Goal: Information Seeking & Learning: Learn about a topic

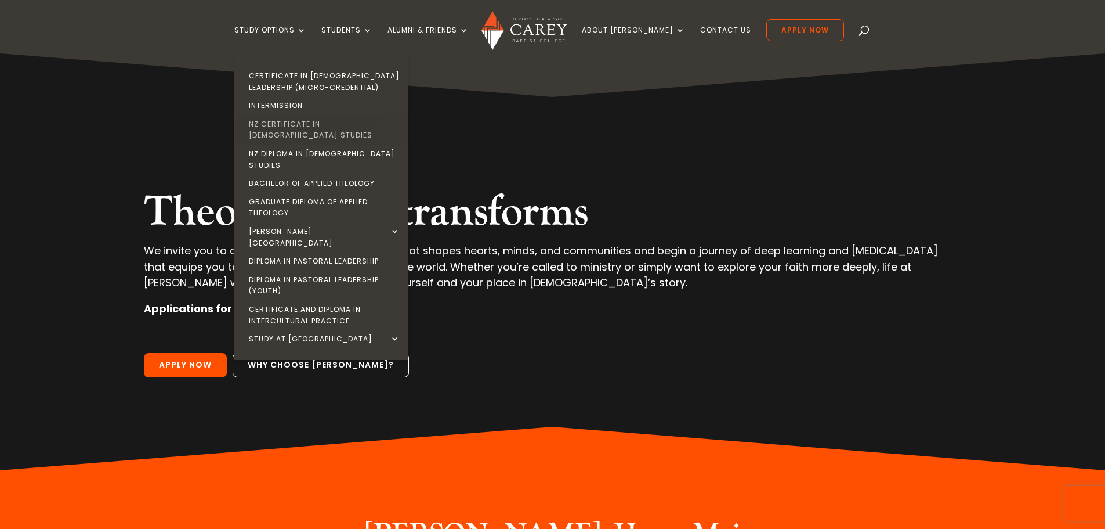
click at [352, 124] on link "NZ Certificate in [DEMOGRAPHIC_DATA] Studies" at bounding box center [324, 130] width 174 height 30
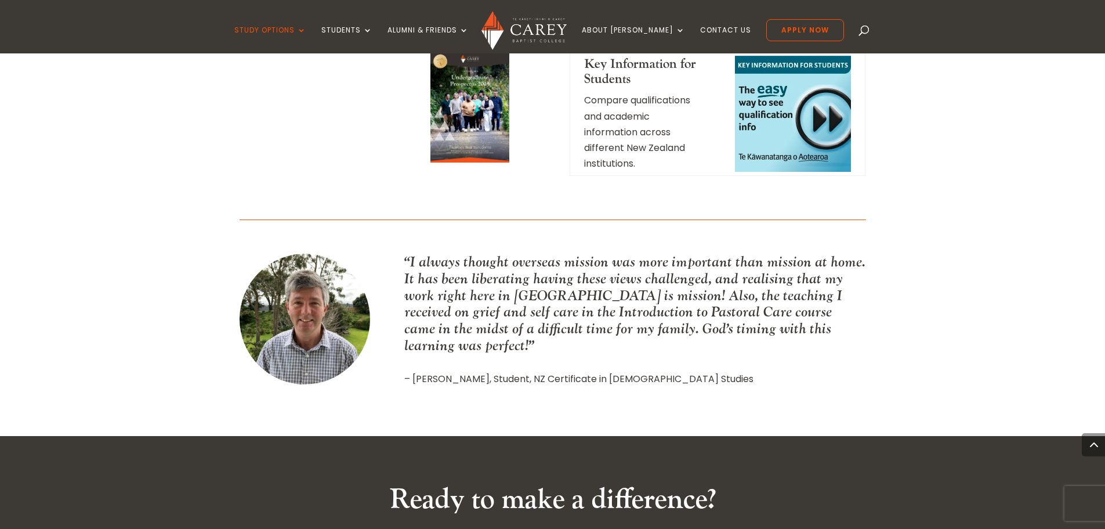
scroll to position [1394, 0]
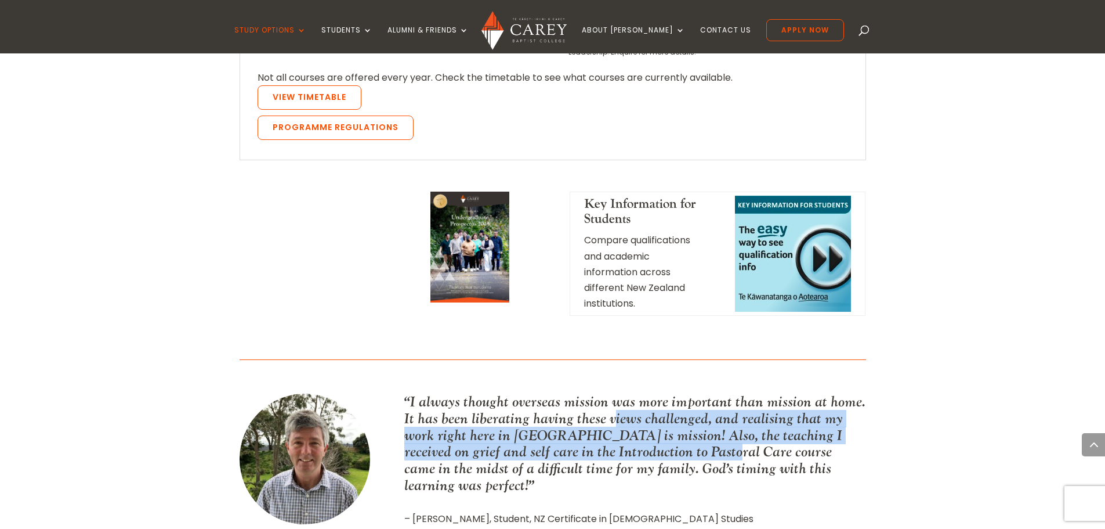
drag, startPoint x: 614, startPoint y: 286, endPoint x: 710, endPoint y: 318, distance: 100.9
click at [710, 393] on p "“I always thought overseas mission was more important than mission at home. It …" at bounding box center [634, 443] width 461 height 100
click at [562, 393] on p "“I always thought overseas mission was more important than mission at home. It …" at bounding box center [634, 443] width 461 height 100
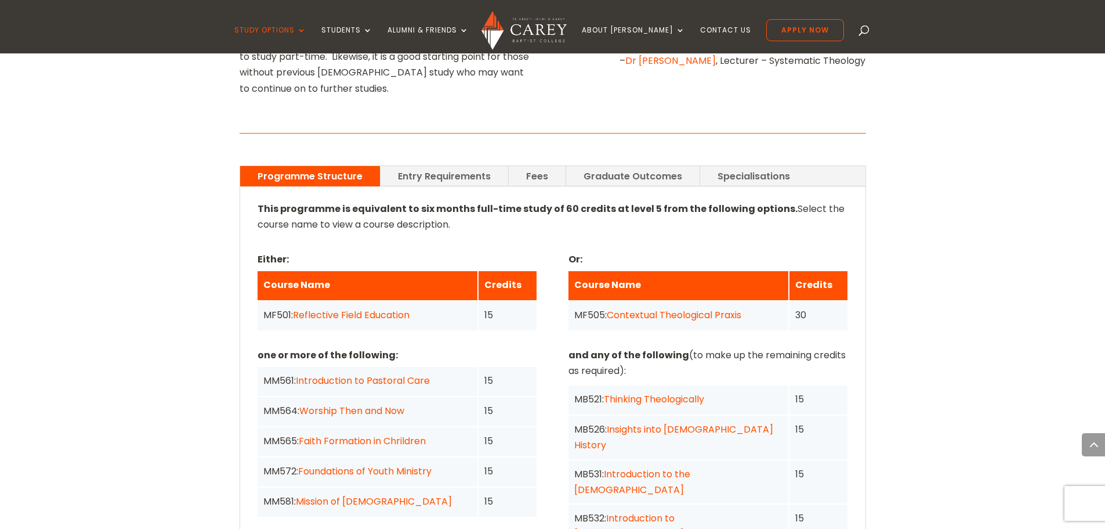
scroll to position [813, 0]
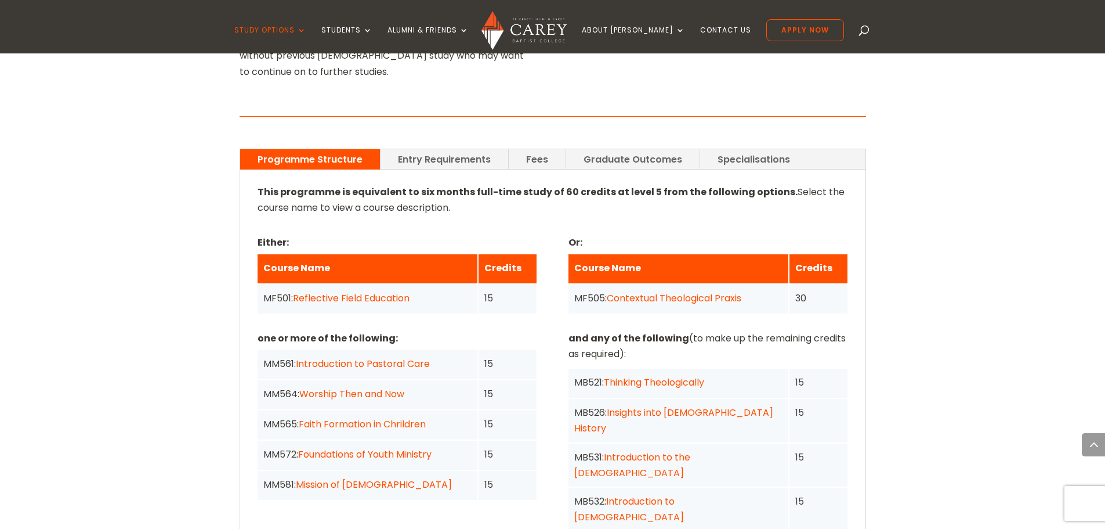
drag, startPoint x: 482, startPoint y: 139, endPoint x: 442, endPoint y: 140, distance: 40.1
click at [442, 184] on div "This programme is equivalent to six months full-time study of 60 credits at lev…" at bounding box center [553, 455] width 591 height 542
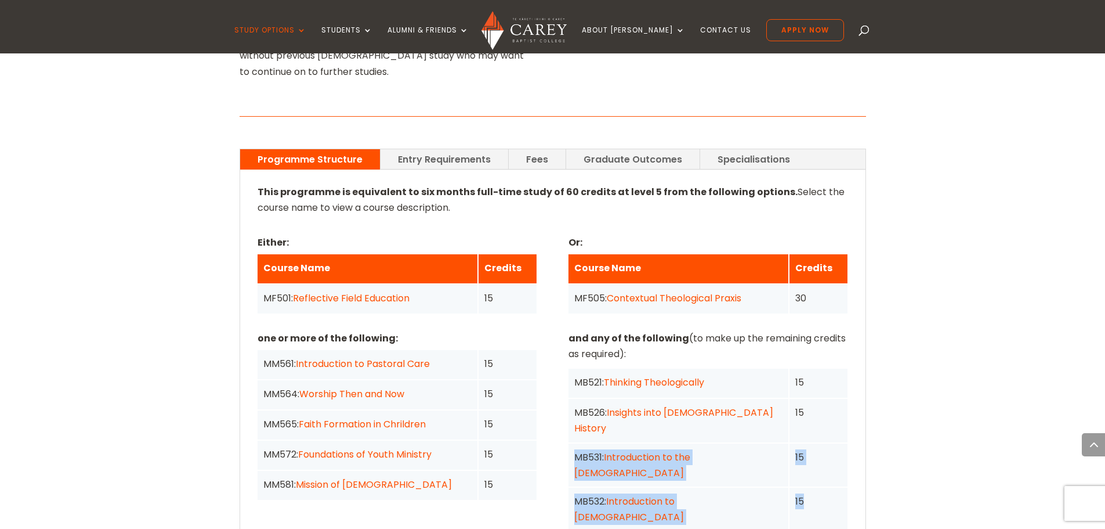
drag, startPoint x: 835, startPoint y: 400, endPoint x: 575, endPoint y: 363, distance: 262.5
click at [575, 368] on div "MB521: Thinking Theologically 15 MB526: Insights into Church History 15 MB531: …" at bounding box center [708, 486] width 279 height 237
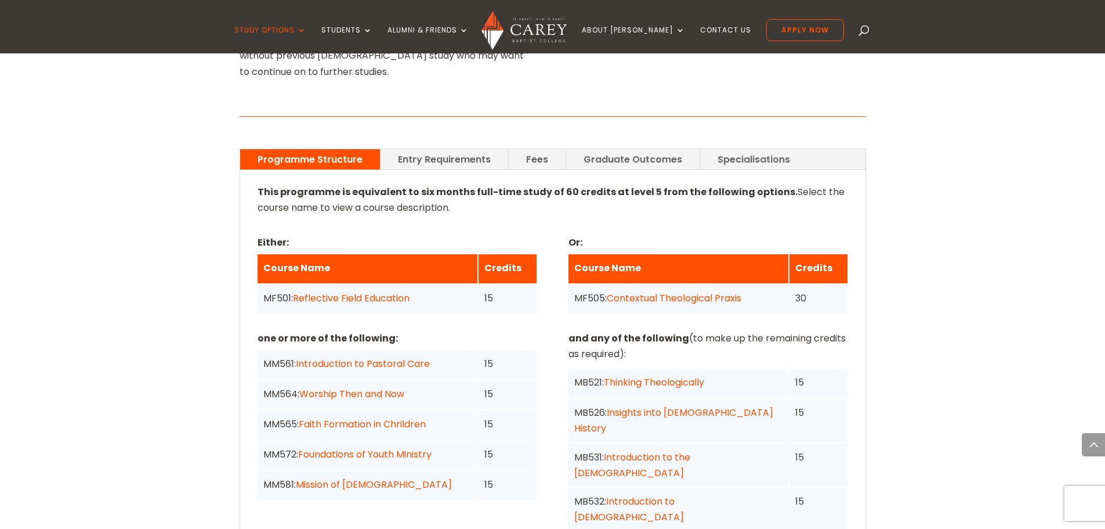
click at [560, 330] on div "one or more of the following: MM561: Introduction to Pastoral Care 15 MM564: Wo…" at bounding box center [553, 485] width 591 height 311
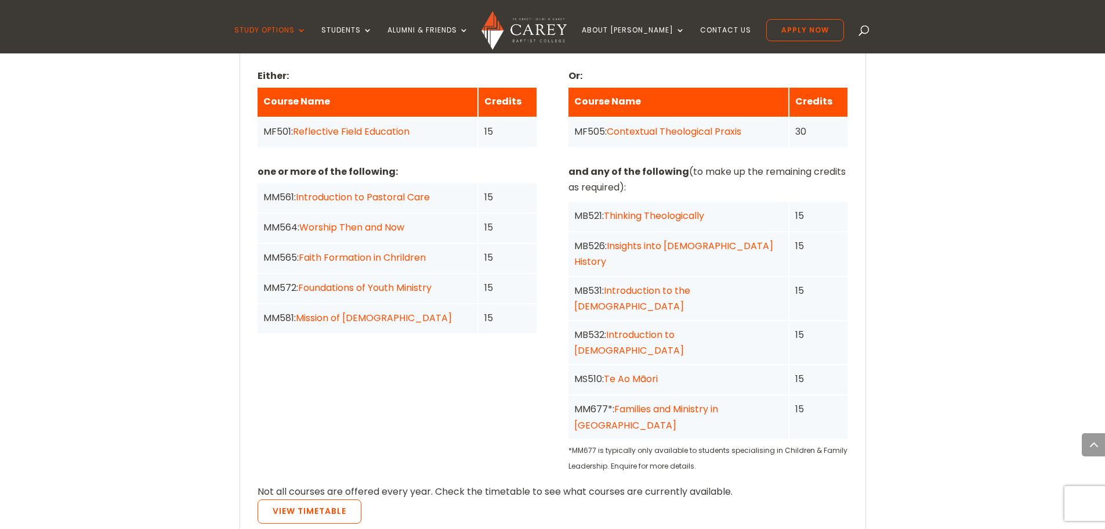
scroll to position [987, 0]
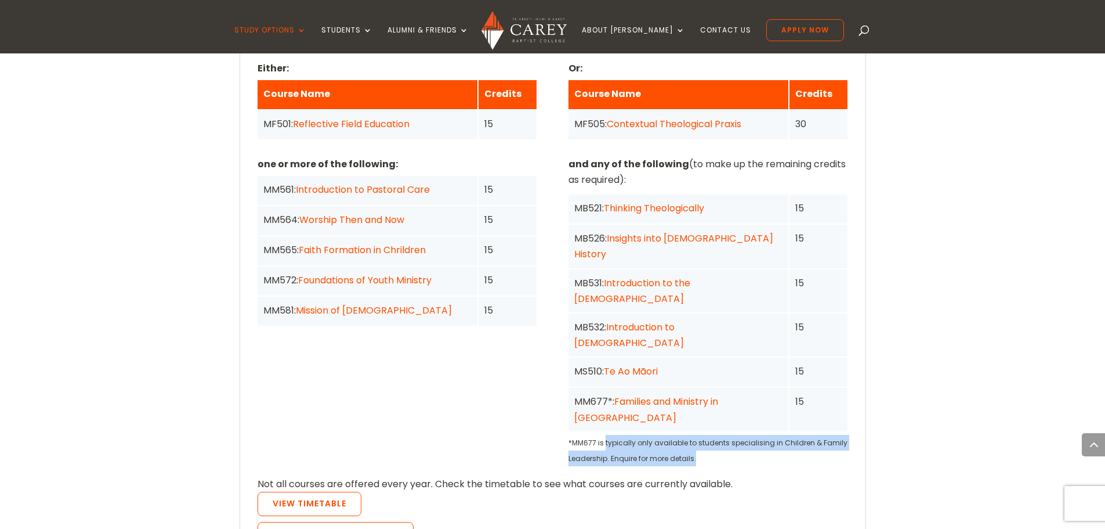
drag, startPoint x: 704, startPoint y: 332, endPoint x: 606, endPoint y: 317, distance: 99.2
click at [606, 435] on p "*MM677 is typically only available to students specialising in Children & Famil…" at bounding box center [708, 450] width 279 height 31
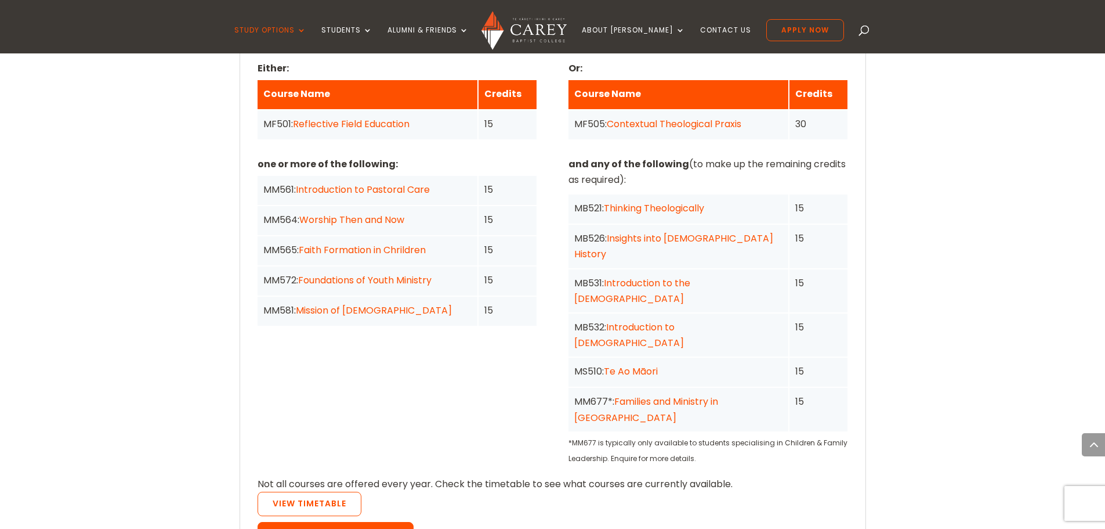
click at [332, 522] on link "Programme Regulations" at bounding box center [336, 534] width 156 height 24
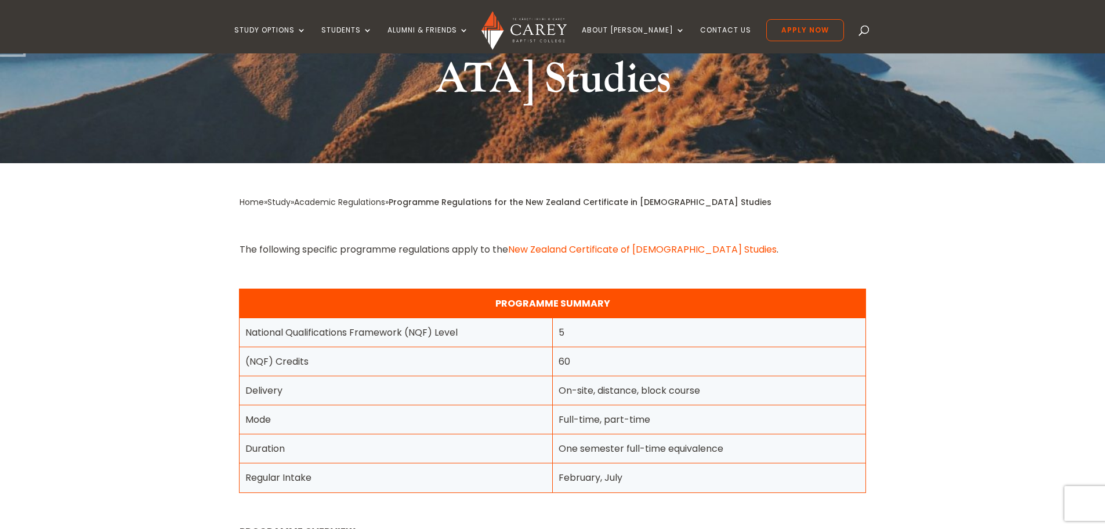
scroll to position [348, 0]
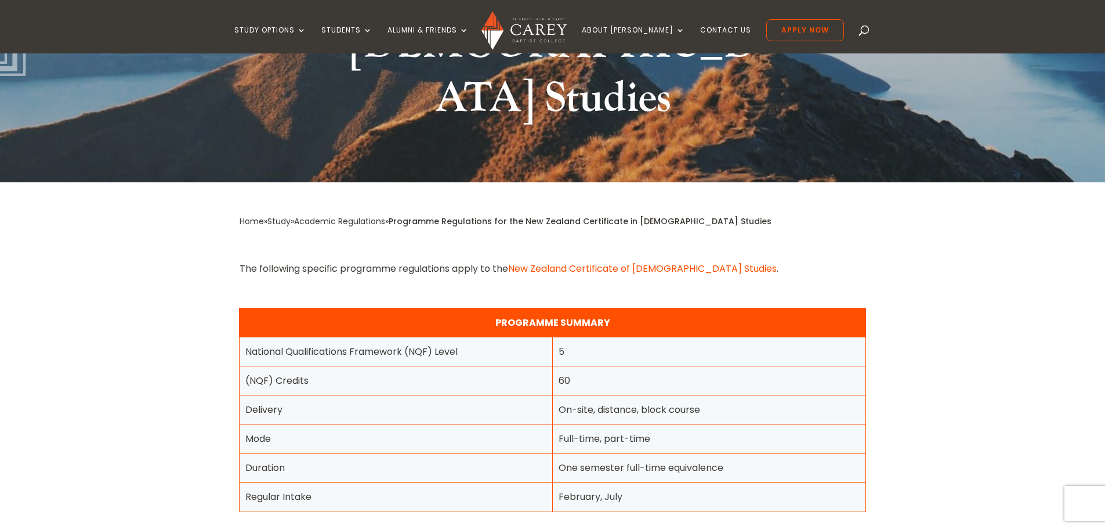
click at [627, 401] on div "On-site, distance, block course" at bounding box center [710, 409] width 302 height 16
drag, startPoint x: 595, startPoint y: 356, endPoint x: 675, endPoint y: 343, distance: 80.6
click at [675, 395] on div "On-site, distance, block course" at bounding box center [709, 409] width 313 height 29
click at [649, 401] on div "On-site, distance, block course" at bounding box center [710, 409] width 302 height 16
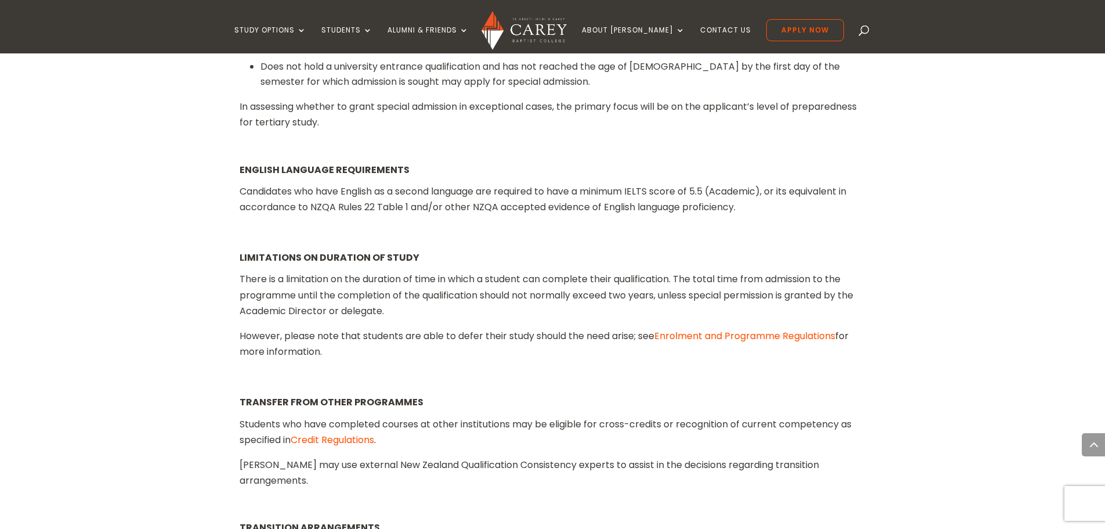
scroll to position [1857, 0]
drag, startPoint x: 418, startPoint y: 267, endPoint x: 355, endPoint y: 206, distance: 87.4
click at [355, 270] on div "There is a limitation on the duration of time in which a student can complete t…" at bounding box center [553, 314] width 627 height 88
click at [355, 270] on p "There is a limitation on the duration of time in which a student can complete t…" at bounding box center [553, 298] width 627 height 57
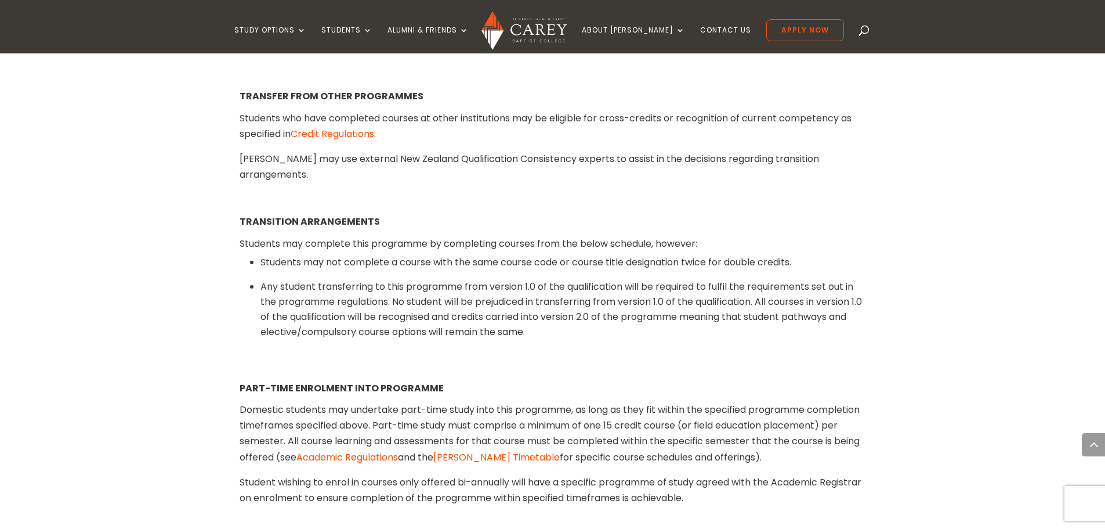
scroll to position [2147, 0]
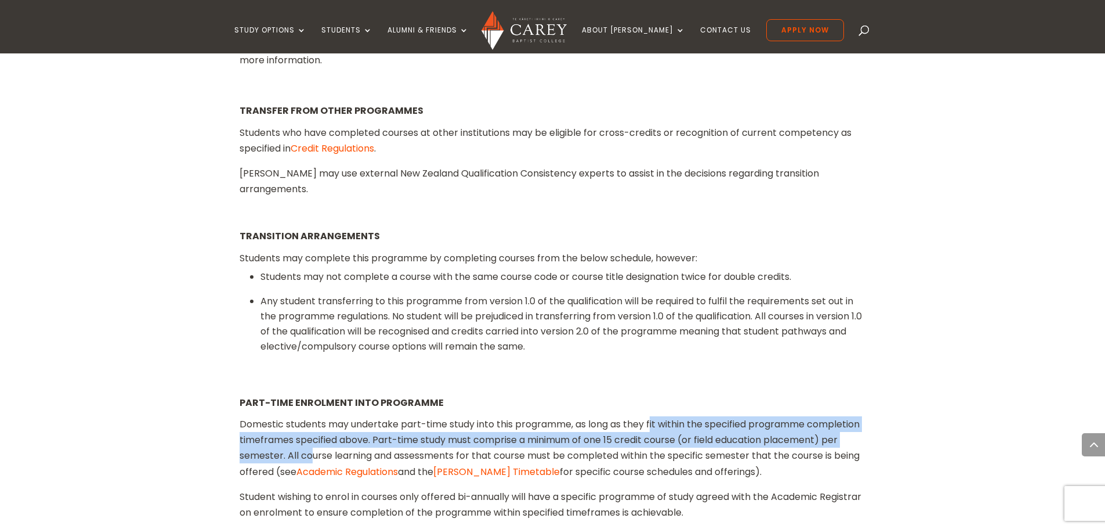
drag, startPoint x: 654, startPoint y: 322, endPoint x: 389, endPoint y: 352, distance: 266.2
click at [389, 416] on p "Domestic students may undertake part-time study into this programme, as long as…" at bounding box center [553, 452] width 627 height 73
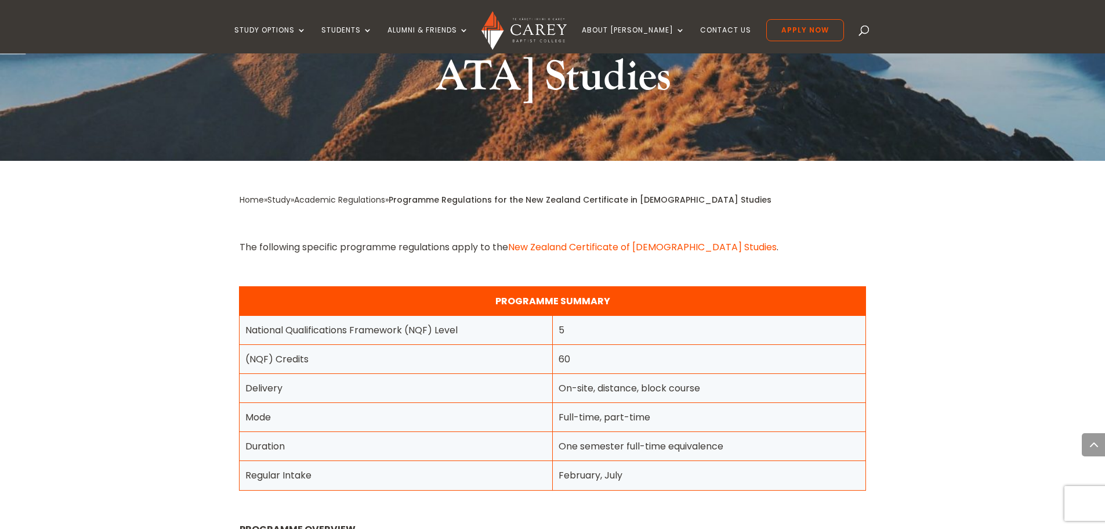
scroll to position [324, 0]
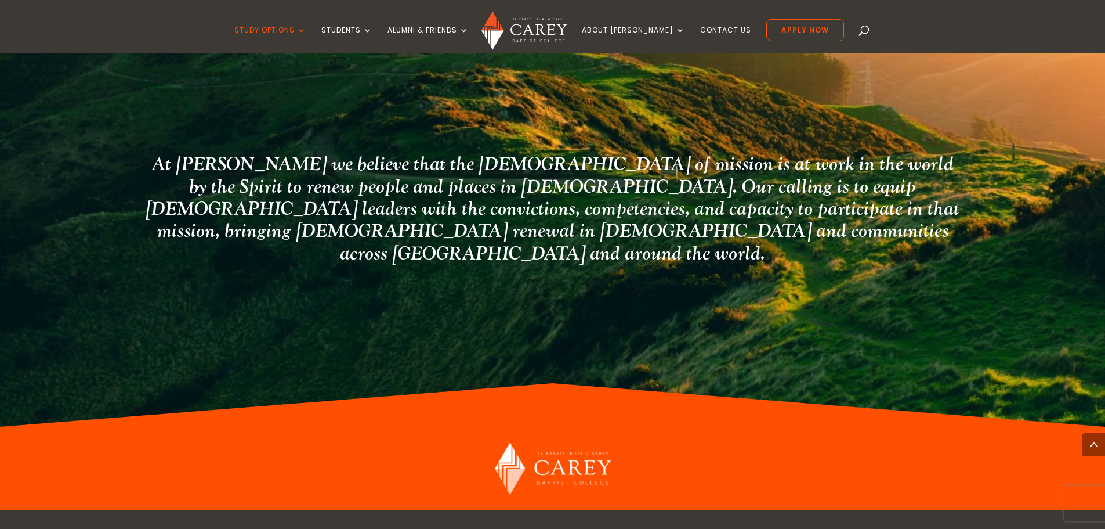
scroll to position [2206, 0]
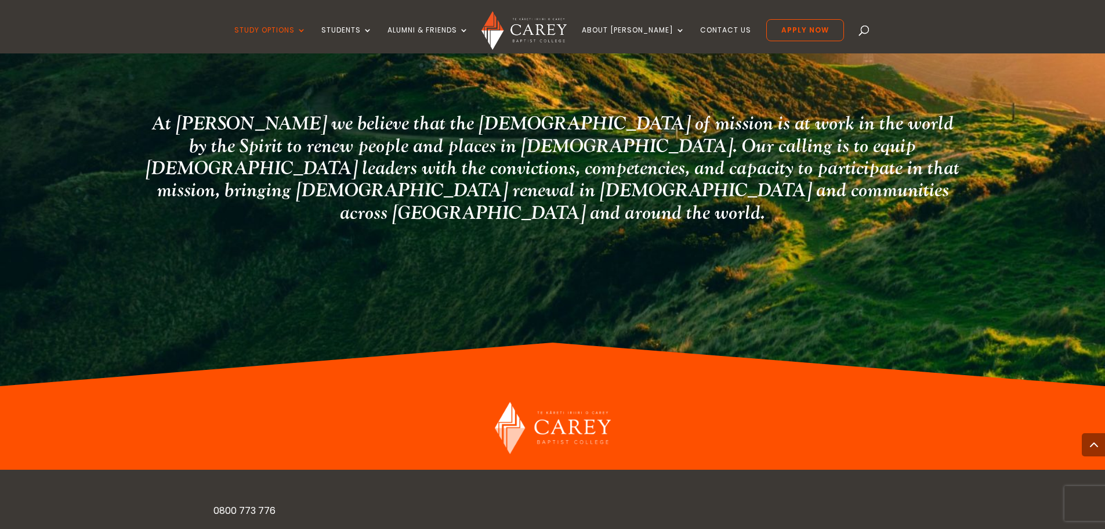
drag, startPoint x: 93, startPoint y: 311, endPoint x: 15, endPoint y: 295, distance: 80.0
click at [15, 386] on div at bounding box center [552, 428] width 1105 height 84
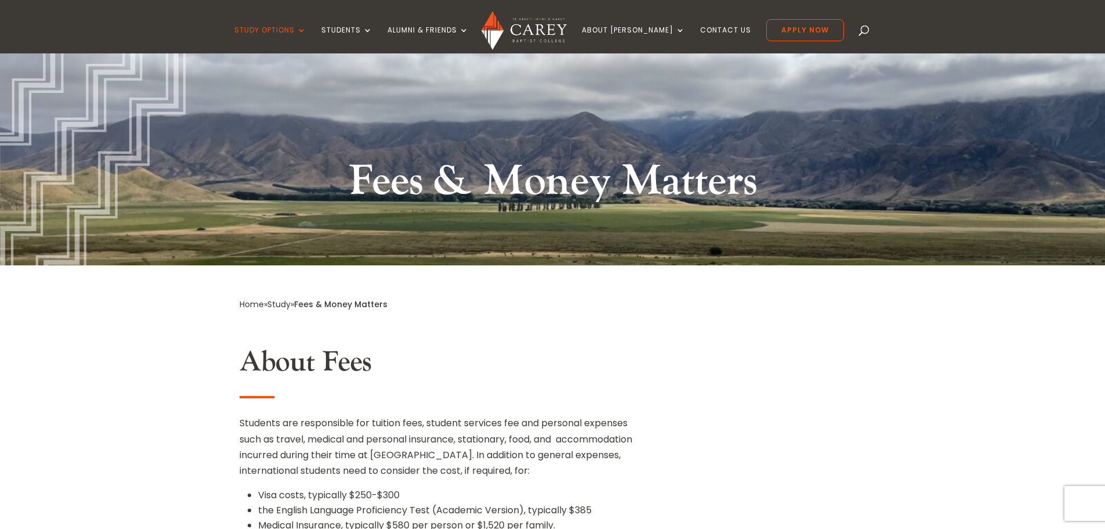
scroll to position [174, 0]
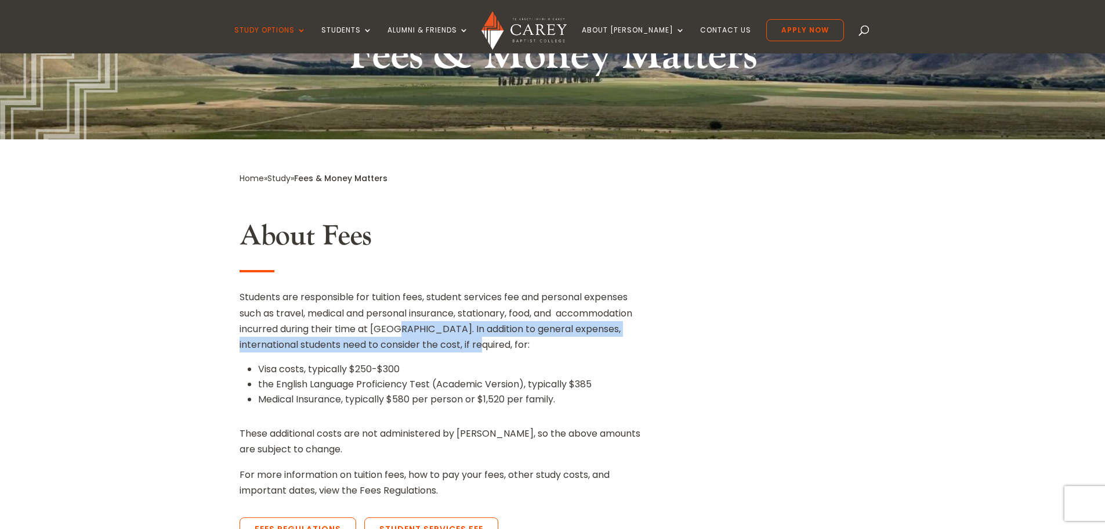
drag, startPoint x: 487, startPoint y: 350, endPoint x: 400, endPoint y: 331, distance: 89.8
click at [400, 331] on p "Students are responsible for tuition fees, student services fee and personal ex…" at bounding box center [443, 325] width 406 height 73
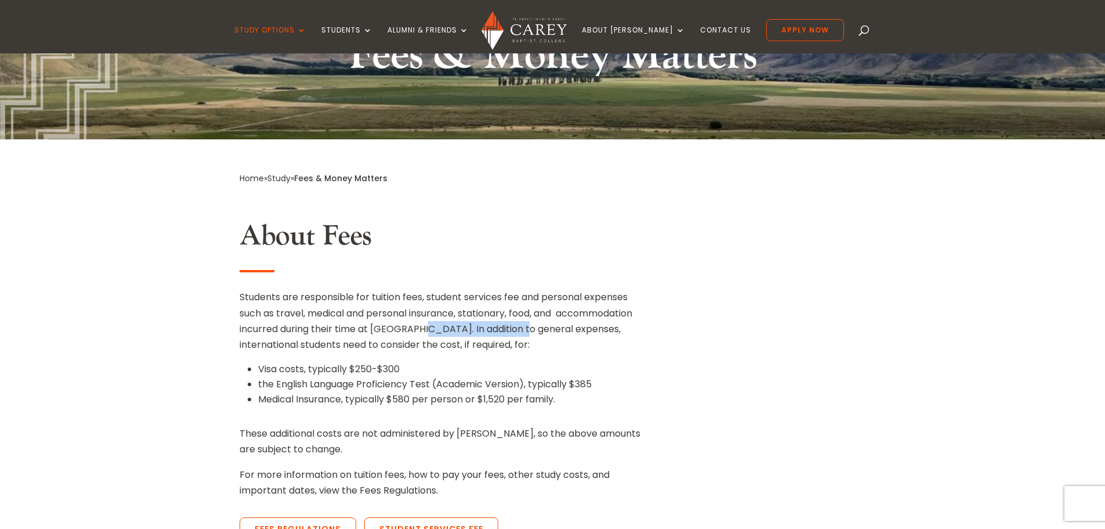
drag, startPoint x: 516, startPoint y: 324, endPoint x: 415, endPoint y: 334, distance: 100.9
click at [415, 334] on p "Students are responsible for tuition fees, student services fee and personal ex…" at bounding box center [443, 325] width 406 height 73
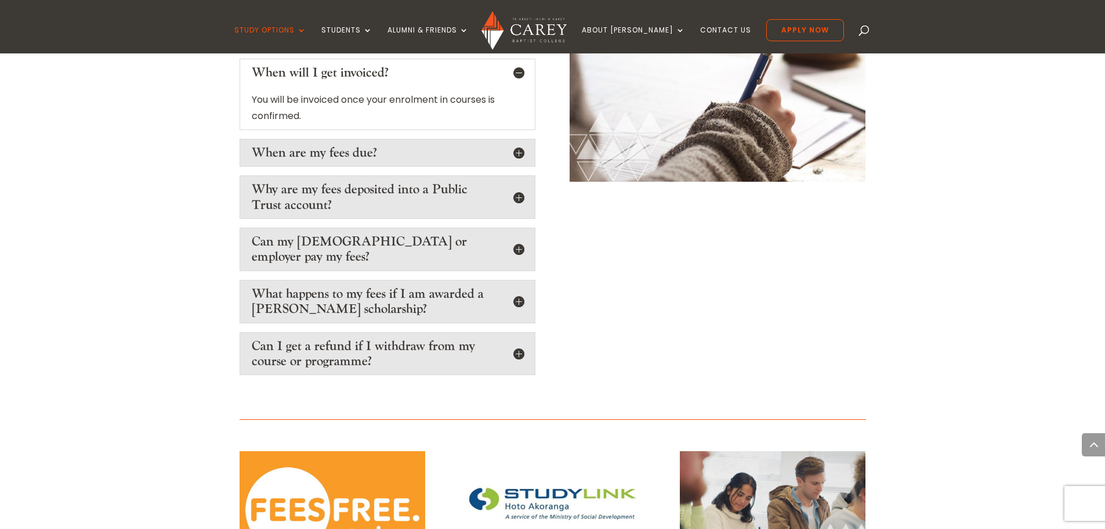
scroll to position [1799, 0]
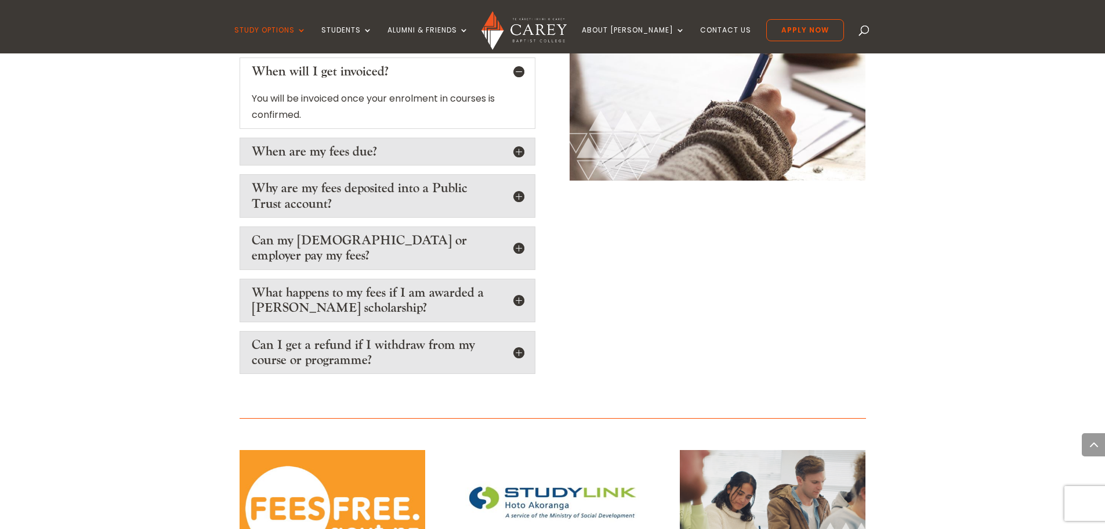
click at [455, 233] on h5 "Can my [DEMOGRAPHIC_DATA] or employer pay my fees?" at bounding box center [388, 248] width 272 height 31
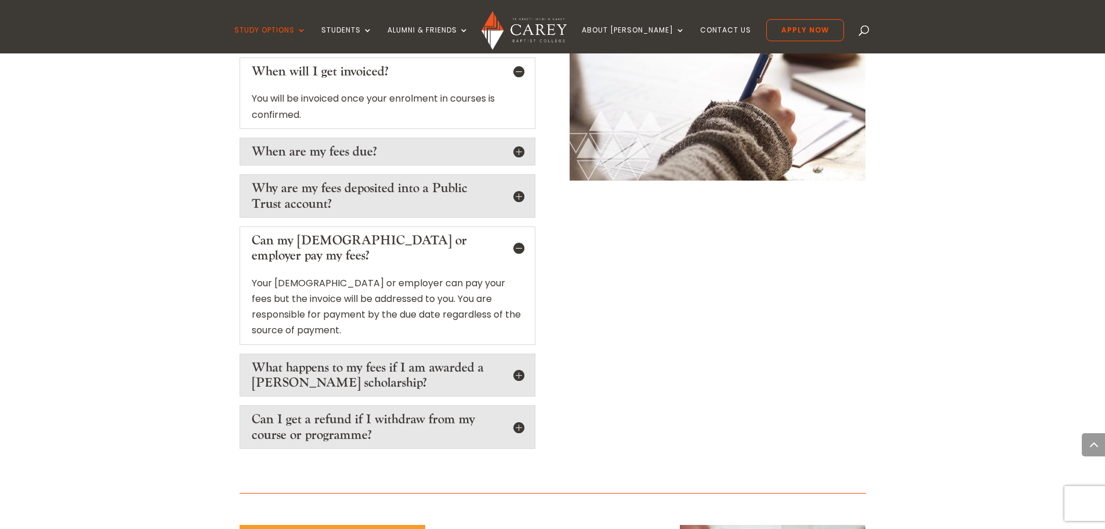
click at [455, 233] on h5 "Can my [DEMOGRAPHIC_DATA] or employer pay my fees?" at bounding box center [388, 248] width 272 height 31
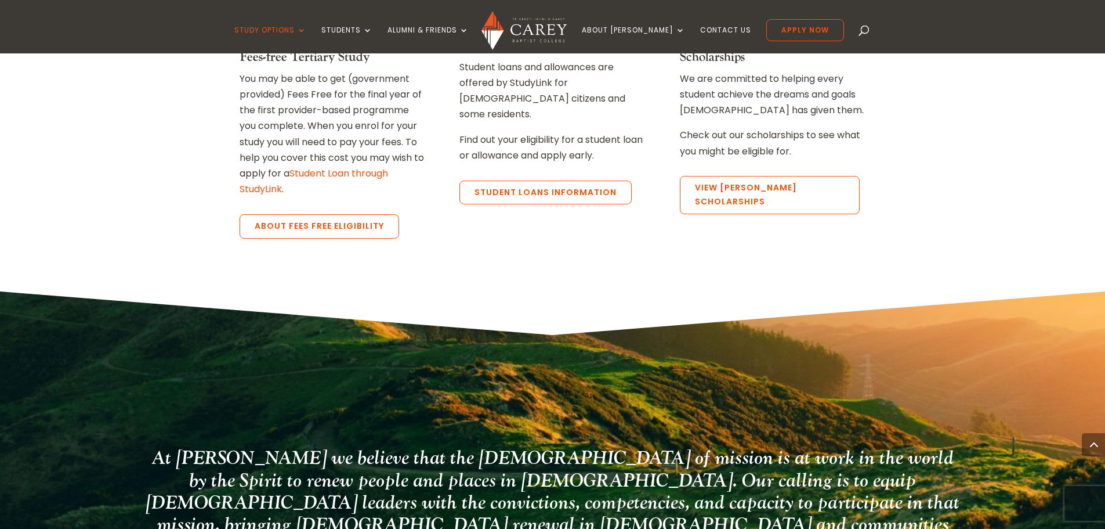
scroll to position [2297, 0]
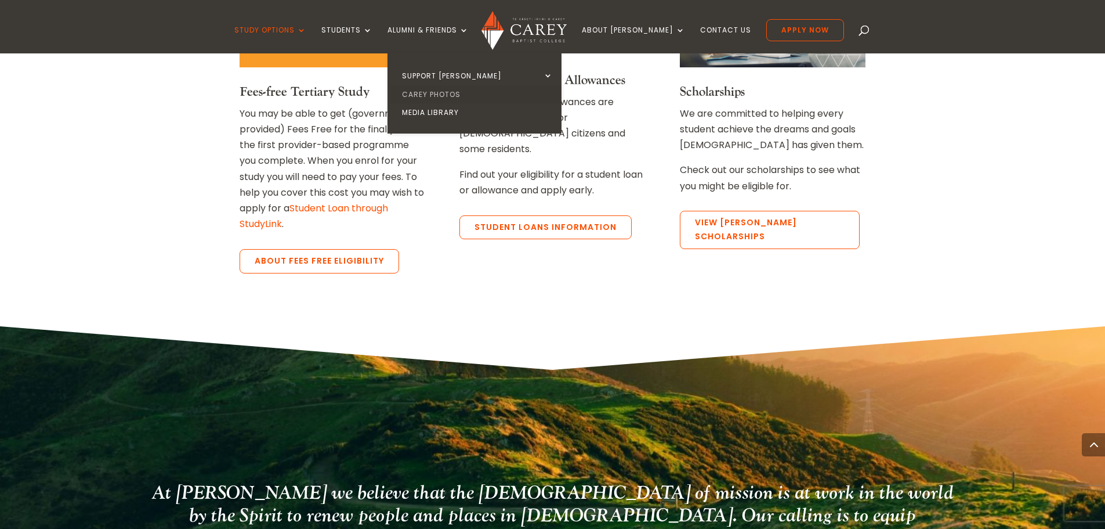
click at [465, 100] on link "Carey Photos" at bounding box center [477, 94] width 174 height 19
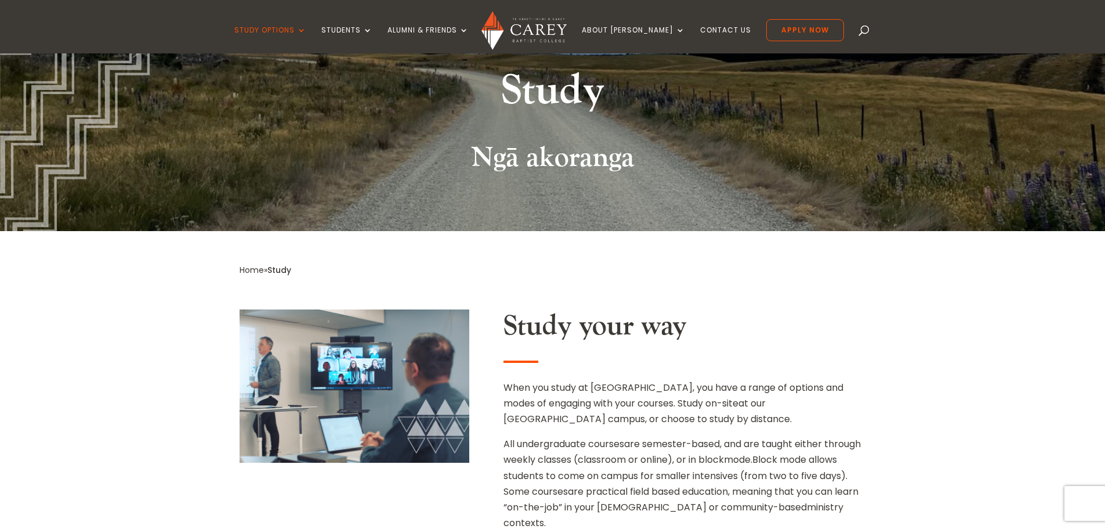
scroll to position [290, 0]
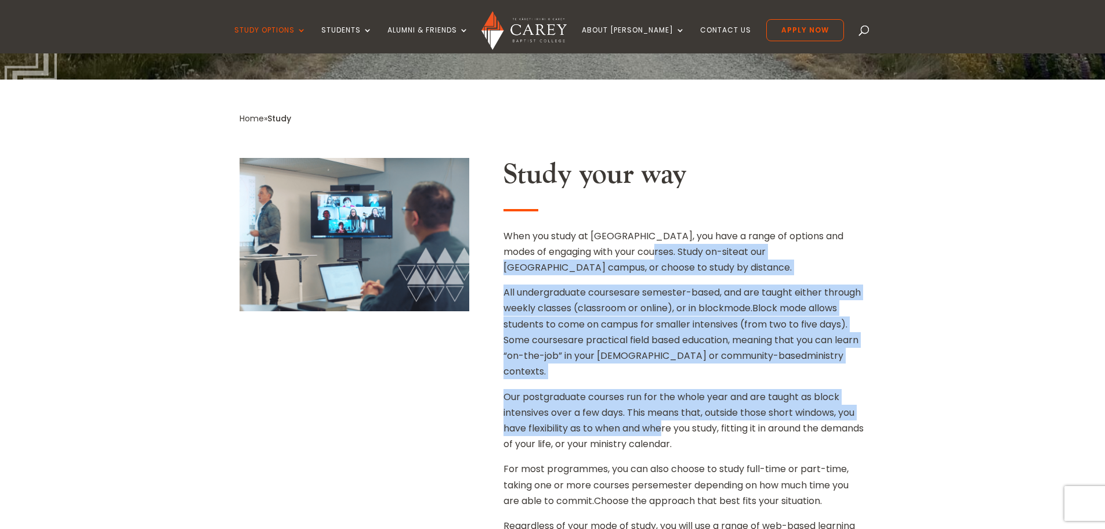
drag, startPoint x: 668, startPoint y: 259, endPoint x: 665, endPoint y: 414, distance: 155.5
click at [665, 415] on div "When you study at Carey, you have a range of options and modes of engaging with…" at bounding box center [685, 469] width 362 height 482
click at [664, 414] on span "Our postgraduate courses run for the whole year and are taught as block intensi…" at bounding box center [684, 420] width 360 height 61
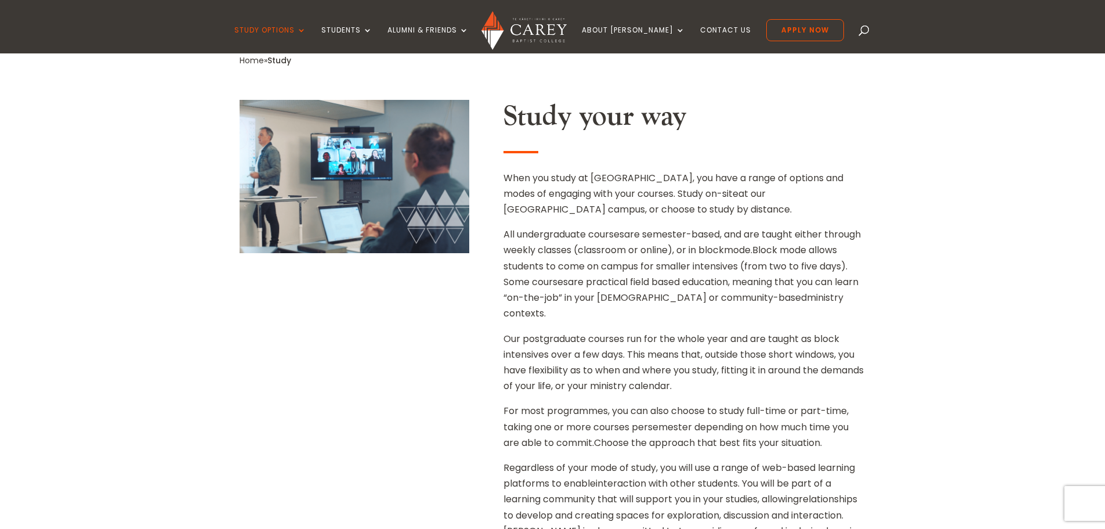
scroll to position [406, 0]
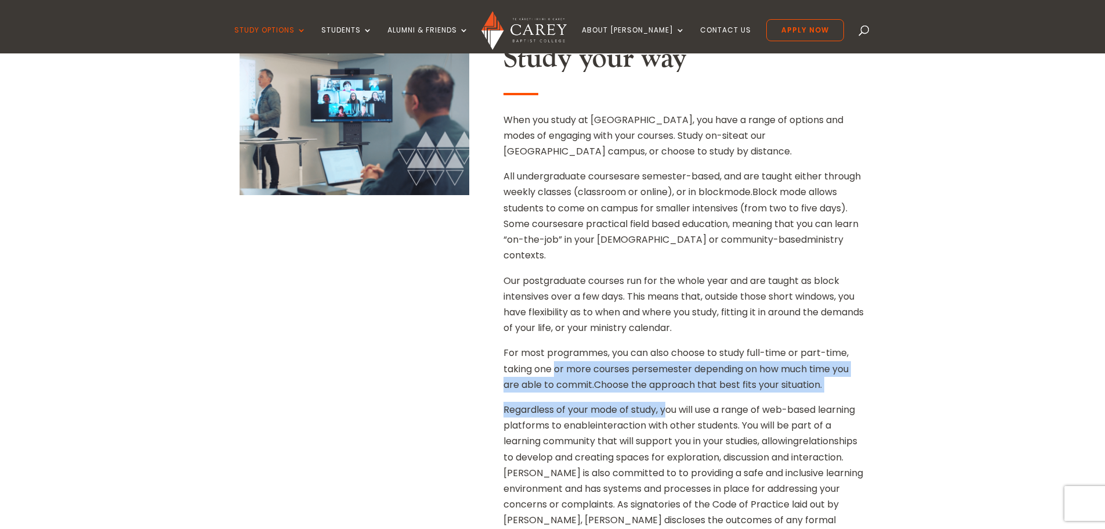
drag, startPoint x: 555, startPoint y: 353, endPoint x: 671, endPoint y: 389, distance: 121.5
click at [671, 389] on div "When you study at Carey, you have a range of options and modes of engaging with…" at bounding box center [685, 353] width 362 height 482
click at [671, 403] on span "Regardless of your mode of study, you will use a range of web-based learning pl…" at bounding box center [680, 417] width 352 height 29
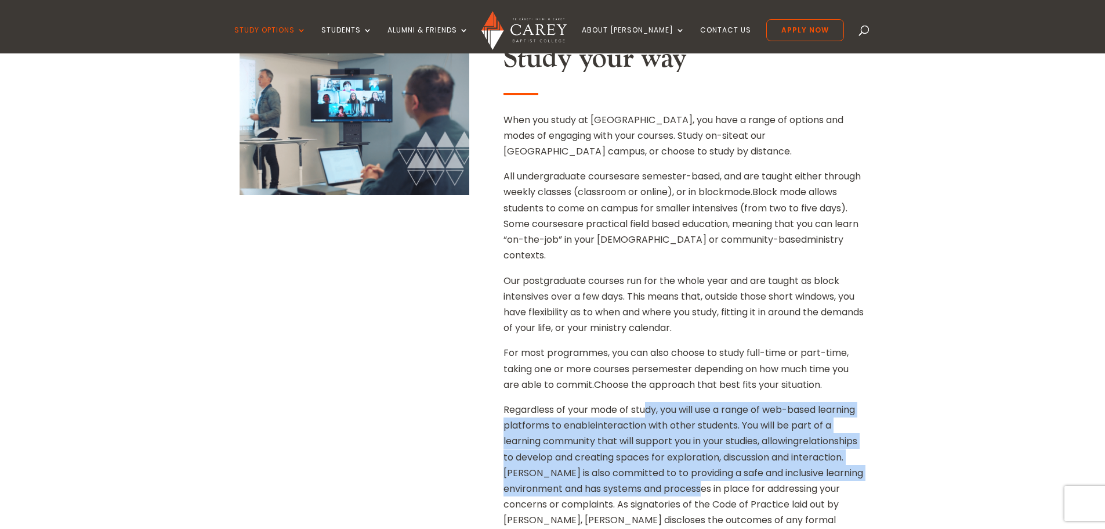
drag, startPoint x: 650, startPoint y: 391, endPoint x: 777, endPoint y: 473, distance: 150.6
click at [777, 473] on p "Regardless of your mode of study, you will use a range of web-based learning pl…" at bounding box center [685, 476] width 362 height 151
click at [777, 472] on span "relationships to develop and creating spaces for exploration, discussion and in…" at bounding box center [684, 488] width 360 height 108
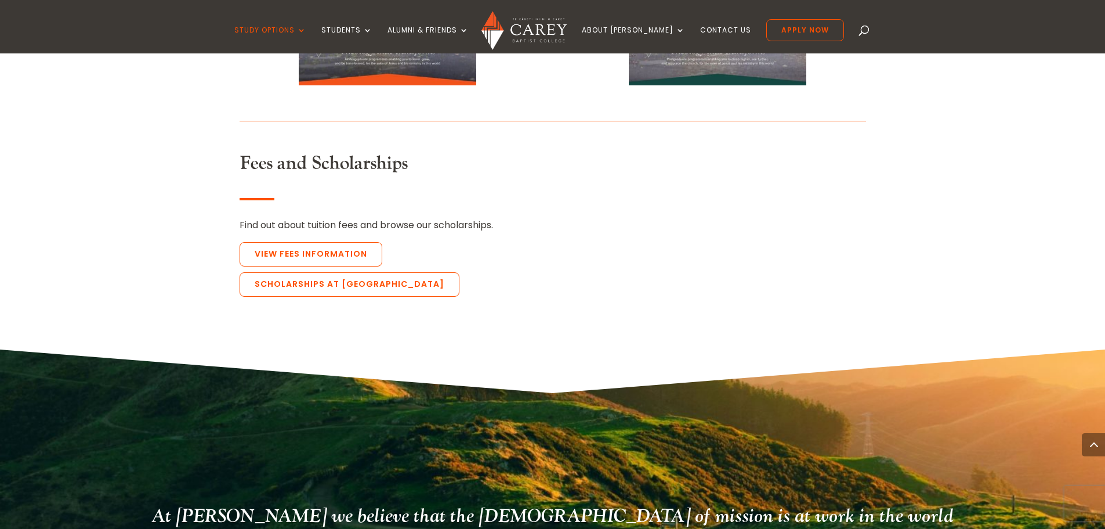
scroll to position [2669, 0]
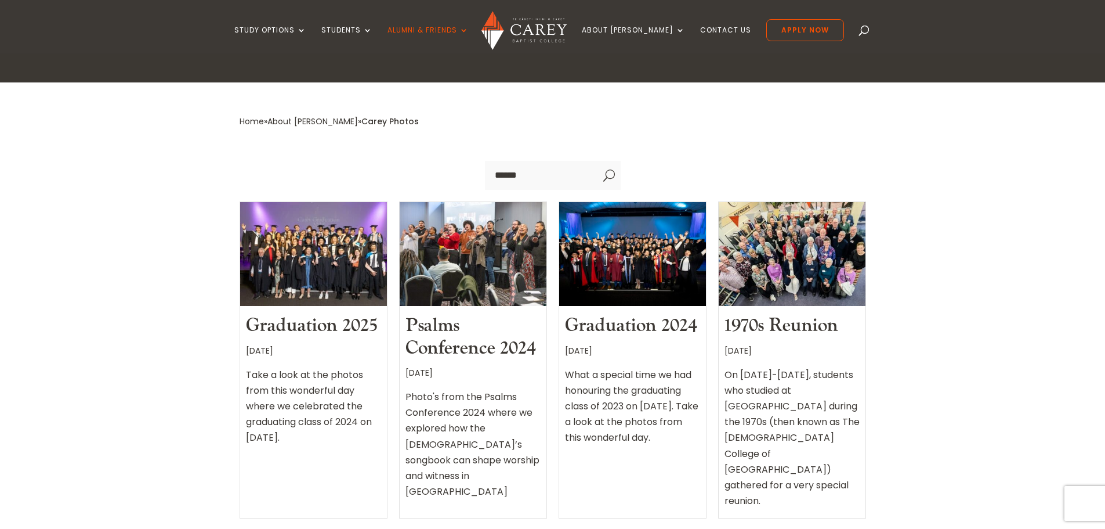
scroll to position [232, 0]
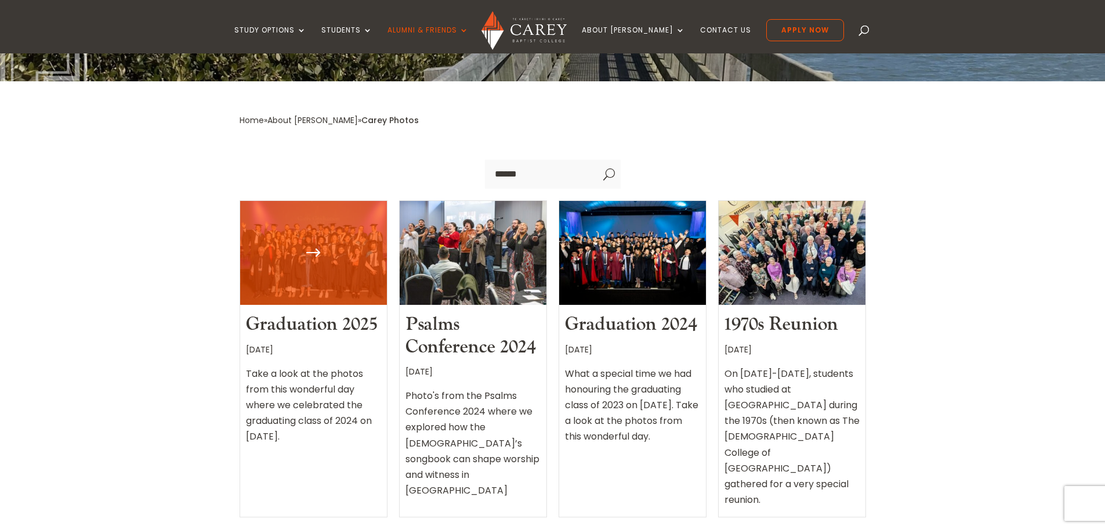
click at [286, 258] on div at bounding box center [313, 253] width 147 height 104
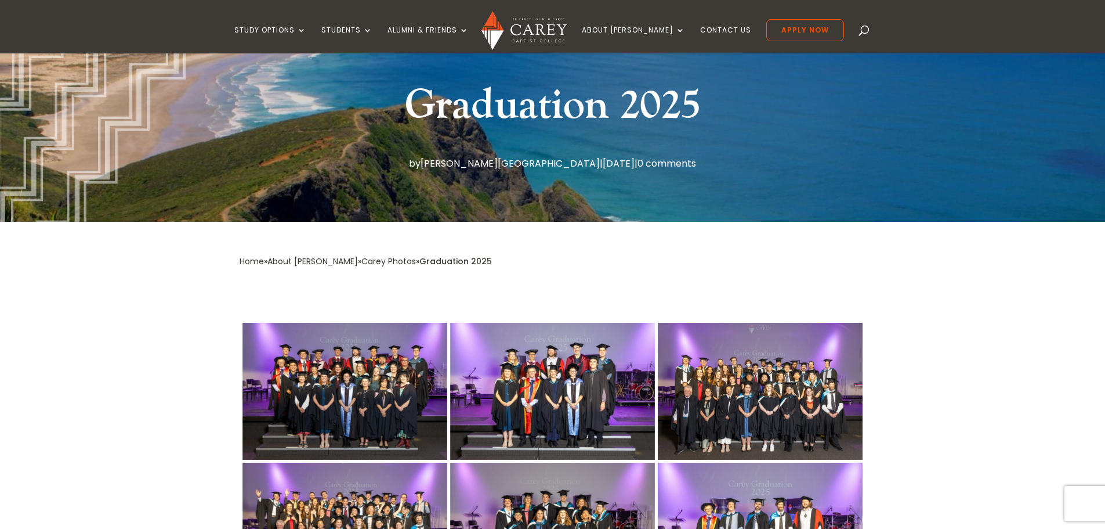
scroll to position [232, 0]
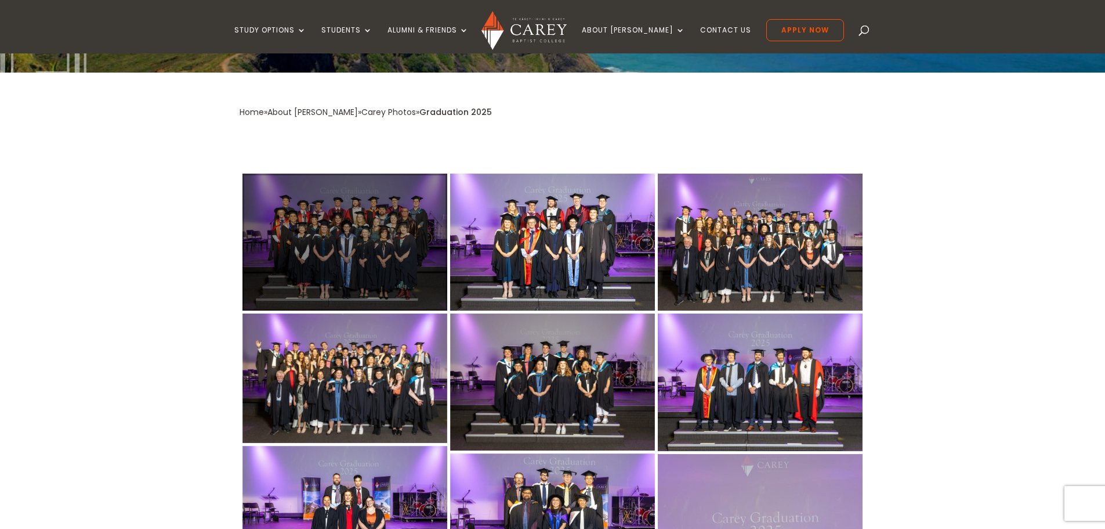
click at [382, 208] on div at bounding box center [345, 241] width 205 height 137
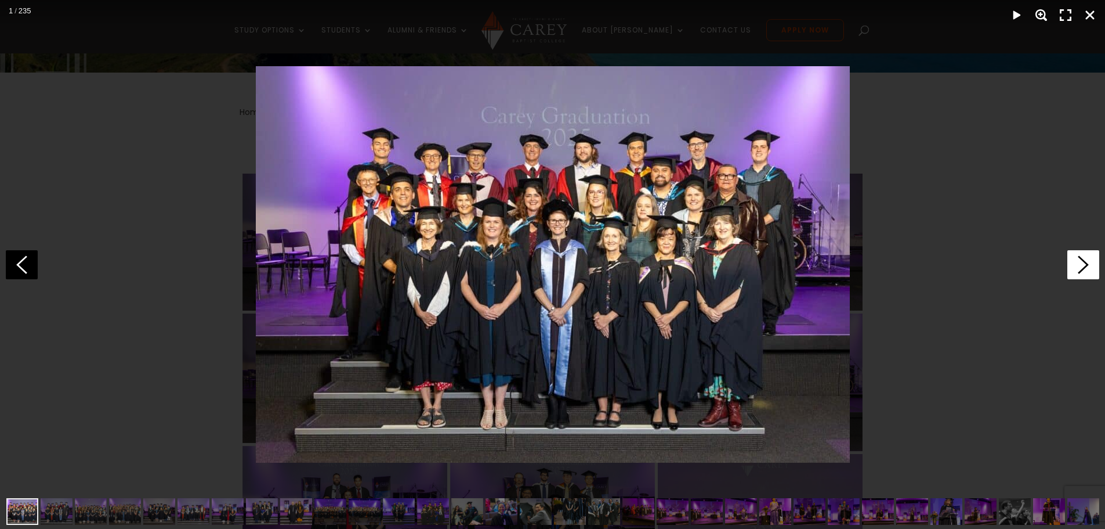
click at [1087, 265] on polygon at bounding box center [1083, 264] width 11 height 18
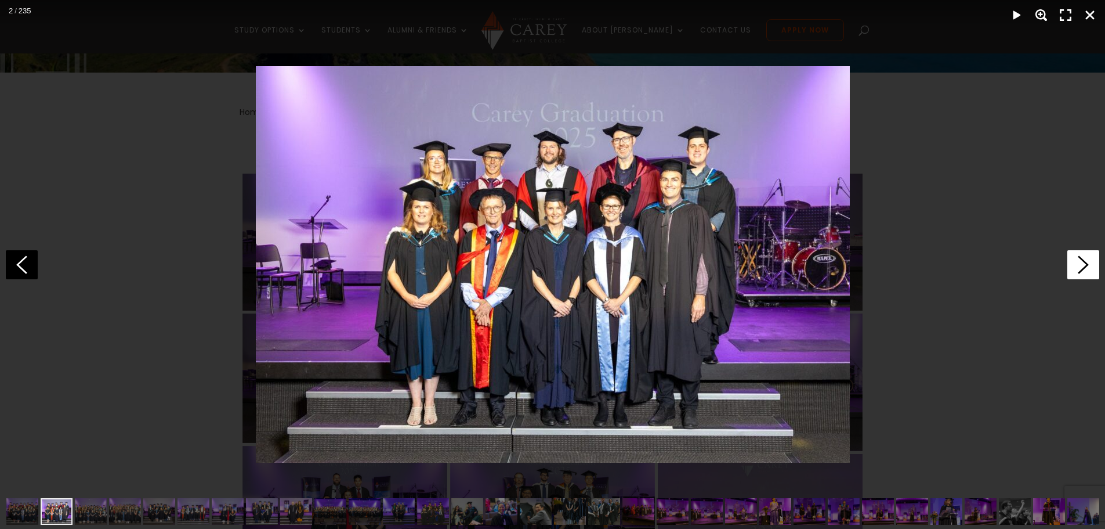
click at [1087, 265] on polygon at bounding box center [1083, 264] width 11 height 18
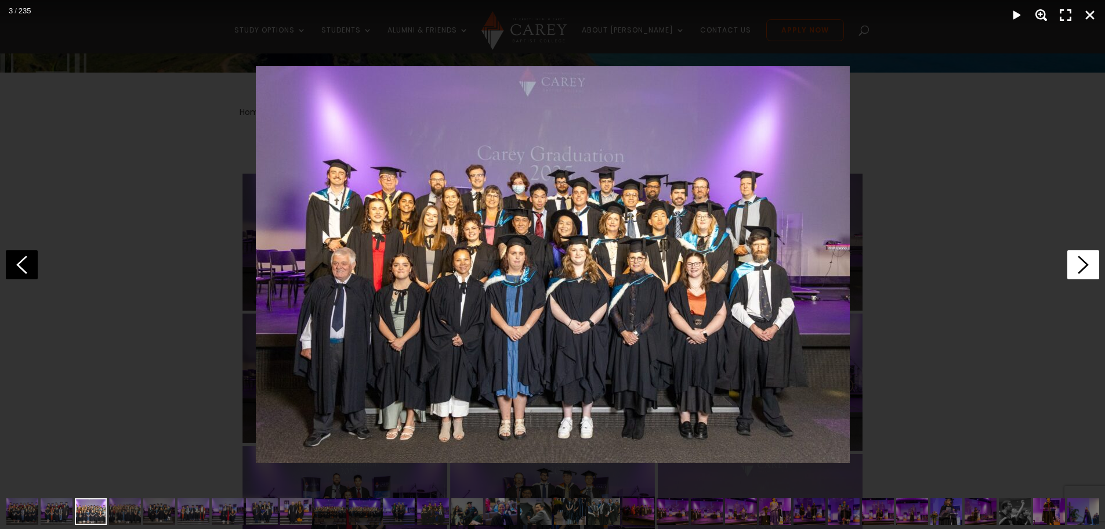
click at [1087, 265] on polygon at bounding box center [1083, 264] width 11 height 18
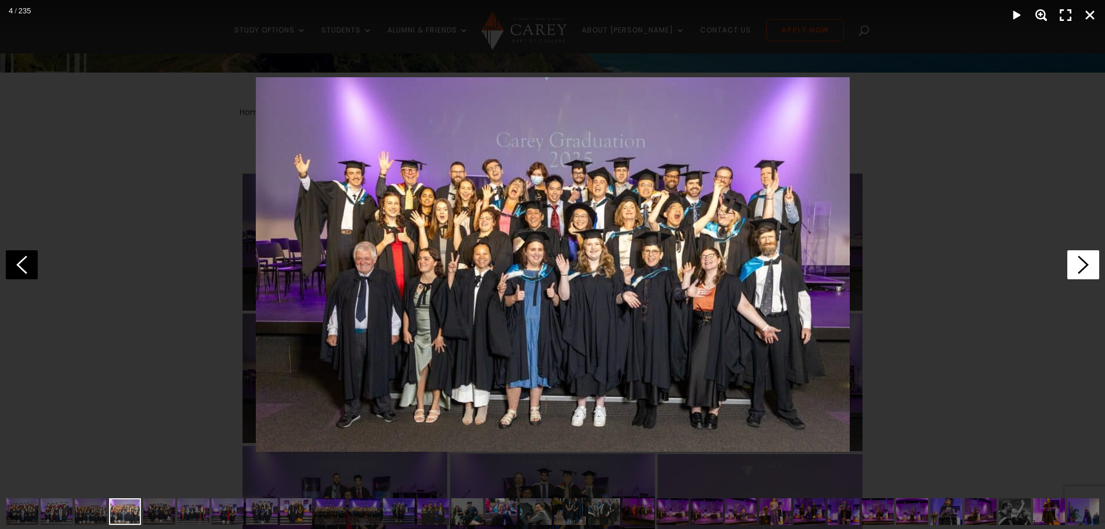
click at [1087, 265] on polygon at bounding box center [1083, 264] width 11 height 18
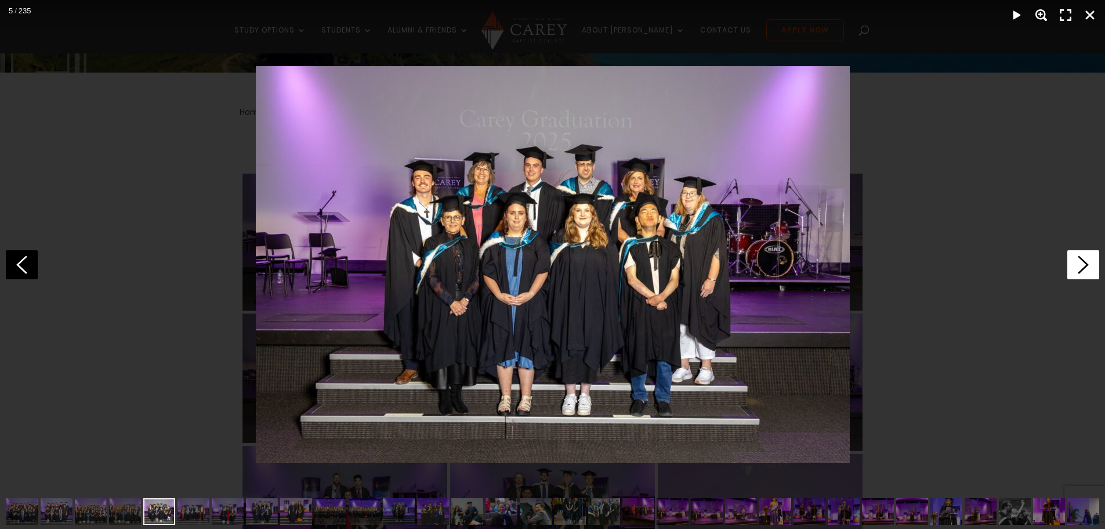
click at [1087, 265] on polygon at bounding box center [1083, 264] width 11 height 18
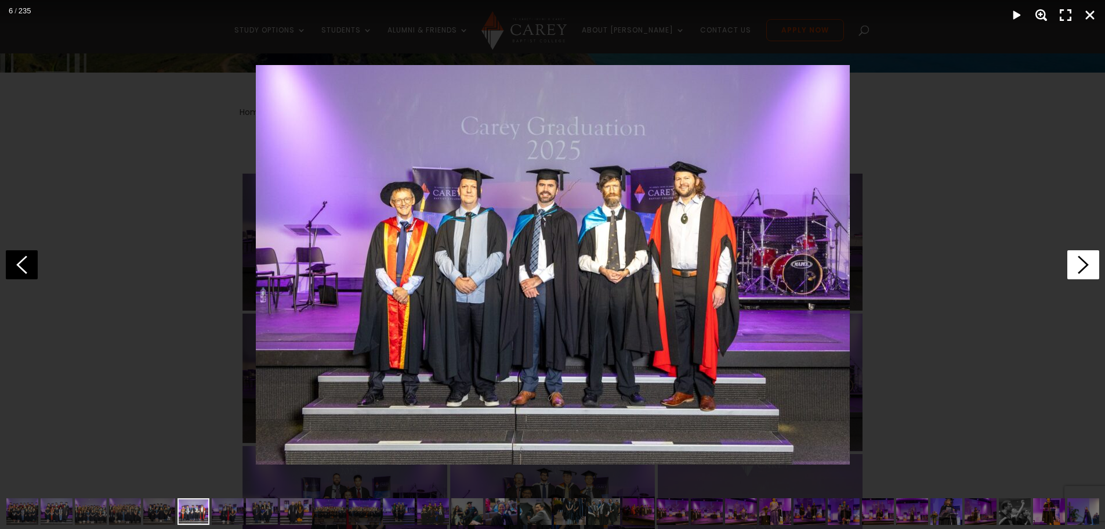
click at [1087, 265] on polygon at bounding box center [1083, 264] width 11 height 18
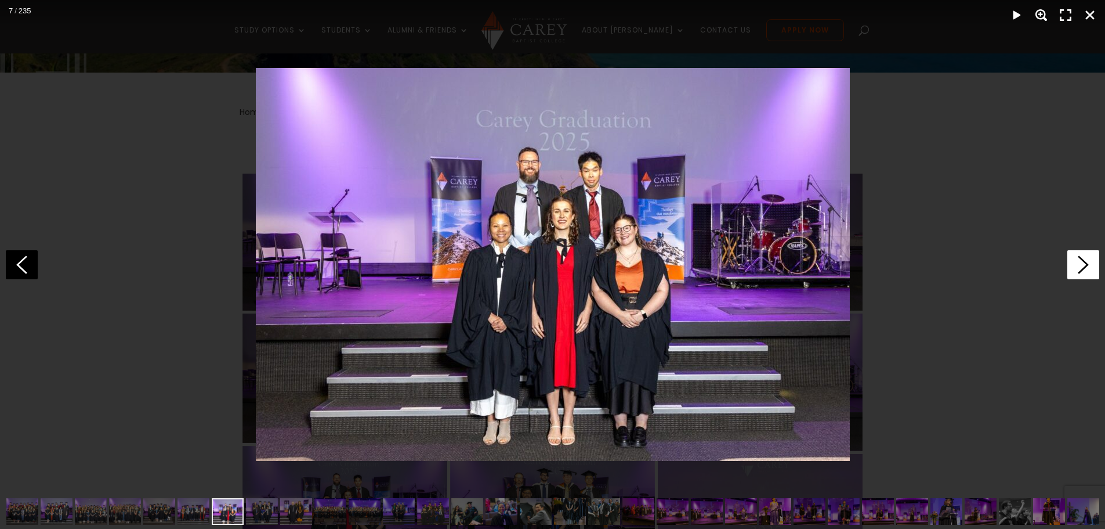
click at [1087, 265] on polygon at bounding box center [1083, 264] width 11 height 18
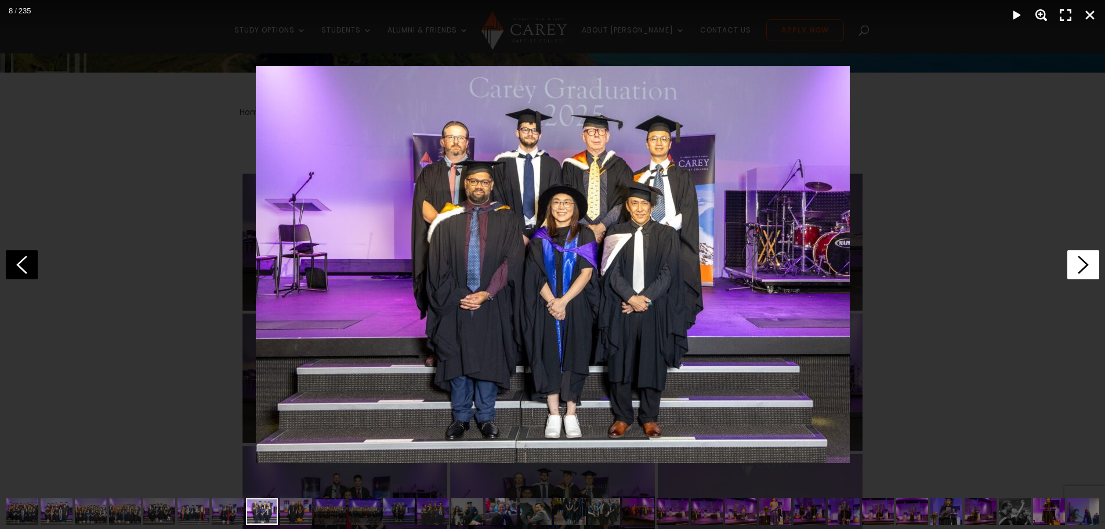
click at [1087, 265] on polygon at bounding box center [1083, 264] width 11 height 18
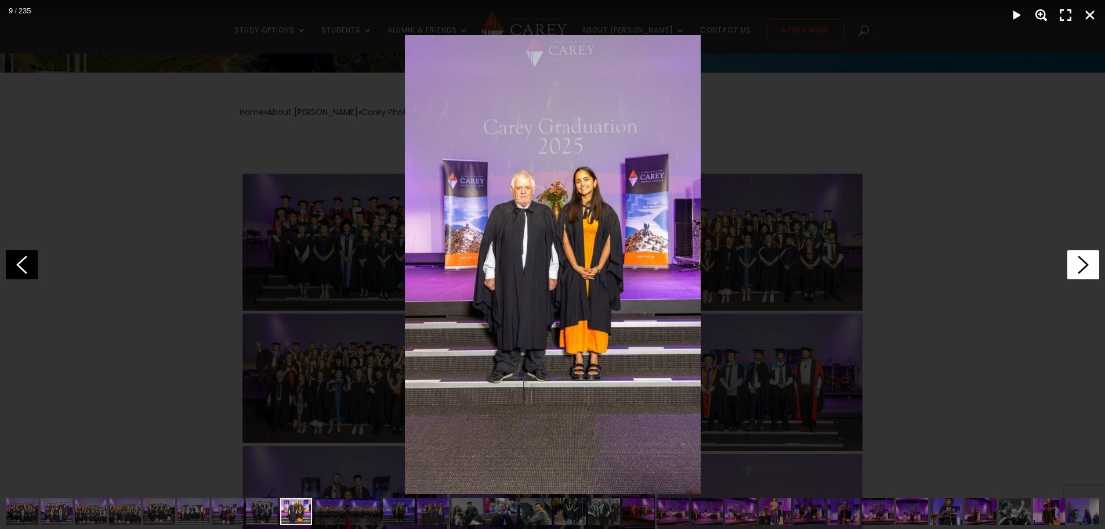
click at [1087, 265] on polygon at bounding box center [1083, 264] width 11 height 18
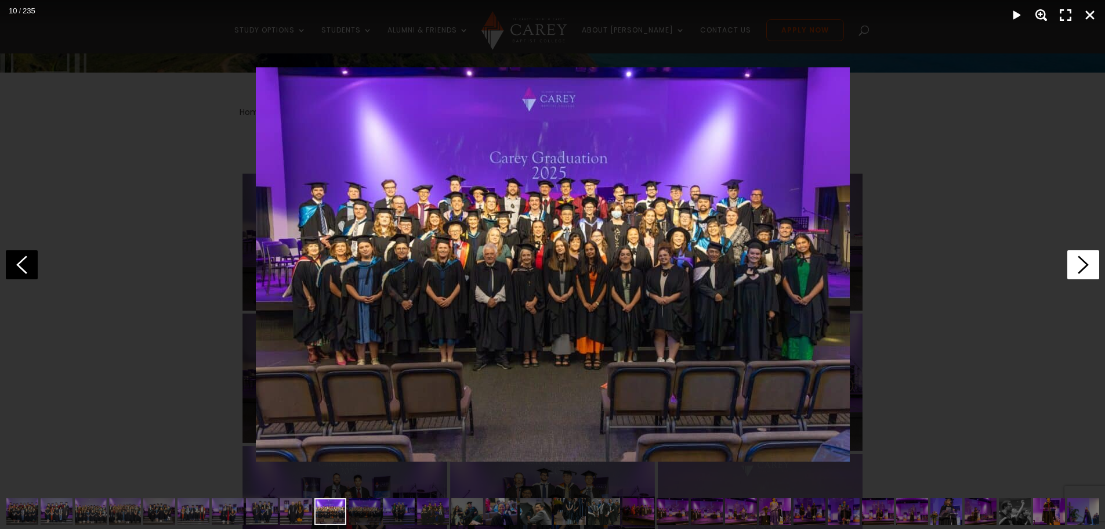
click at [1087, 265] on polygon at bounding box center [1083, 264] width 11 height 18
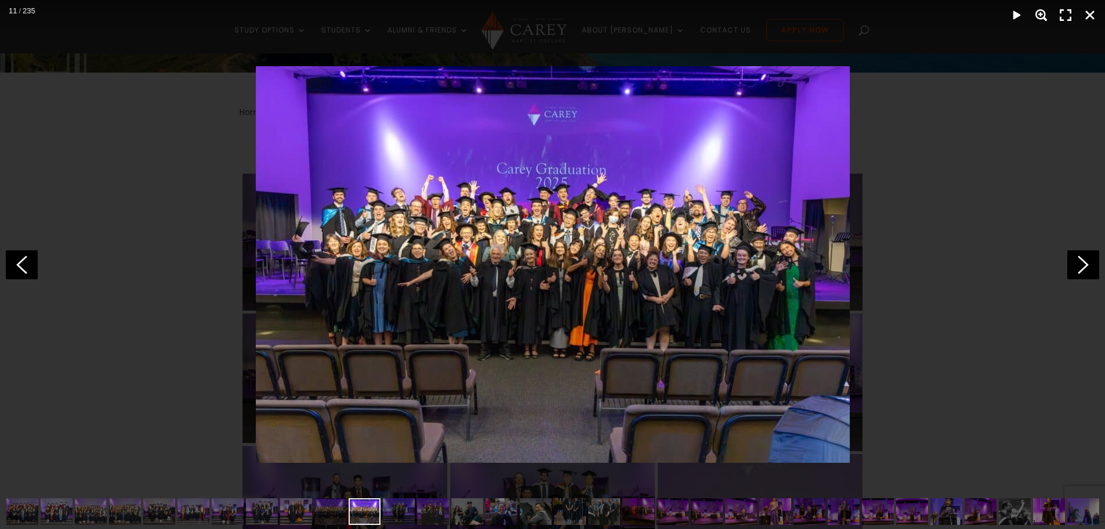
click at [1038, 154] on div at bounding box center [552, 264] width 1105 height 529
